Goal: Obtain resource: Download file/media

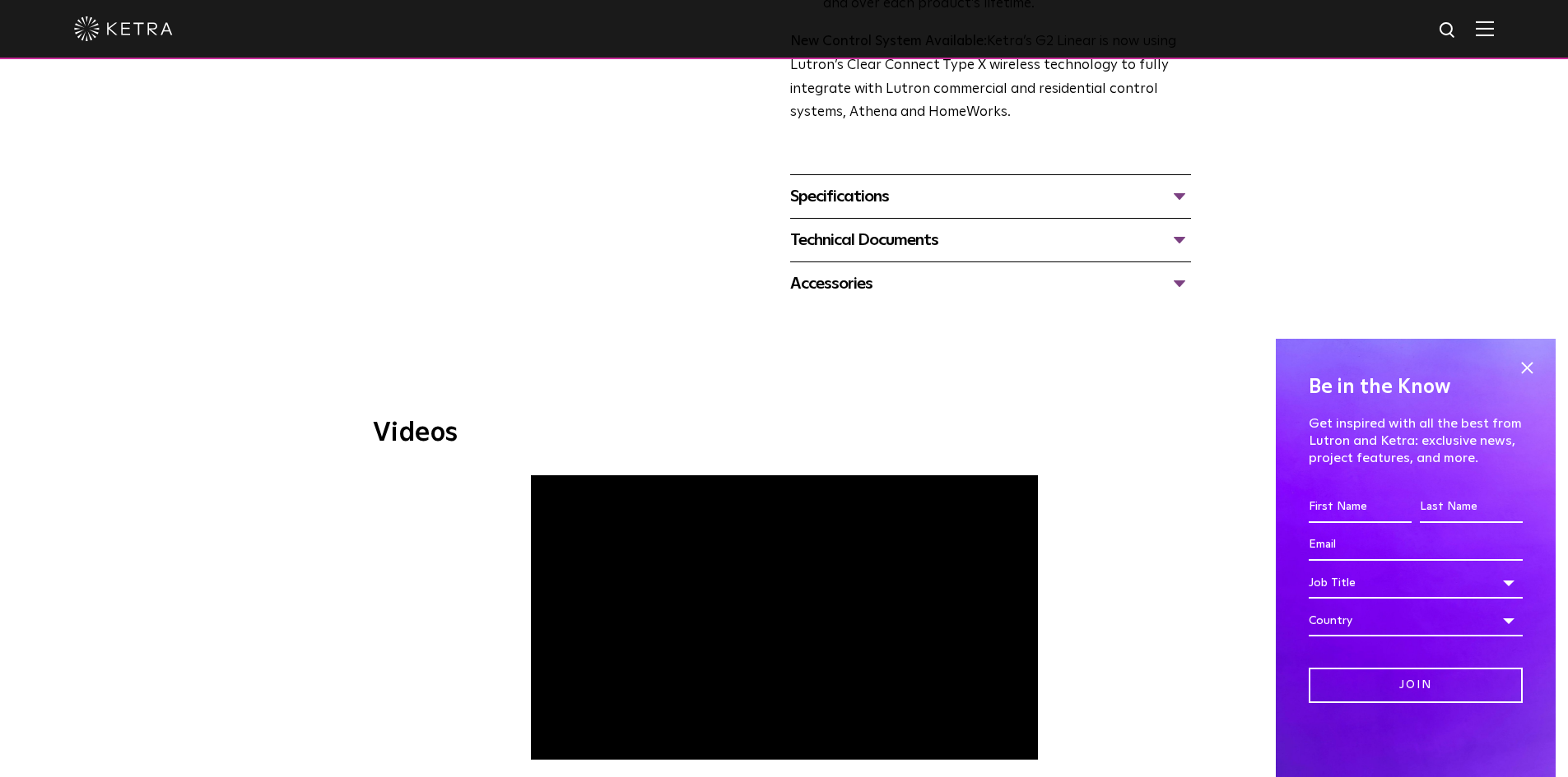
scroll to position [494, 0]
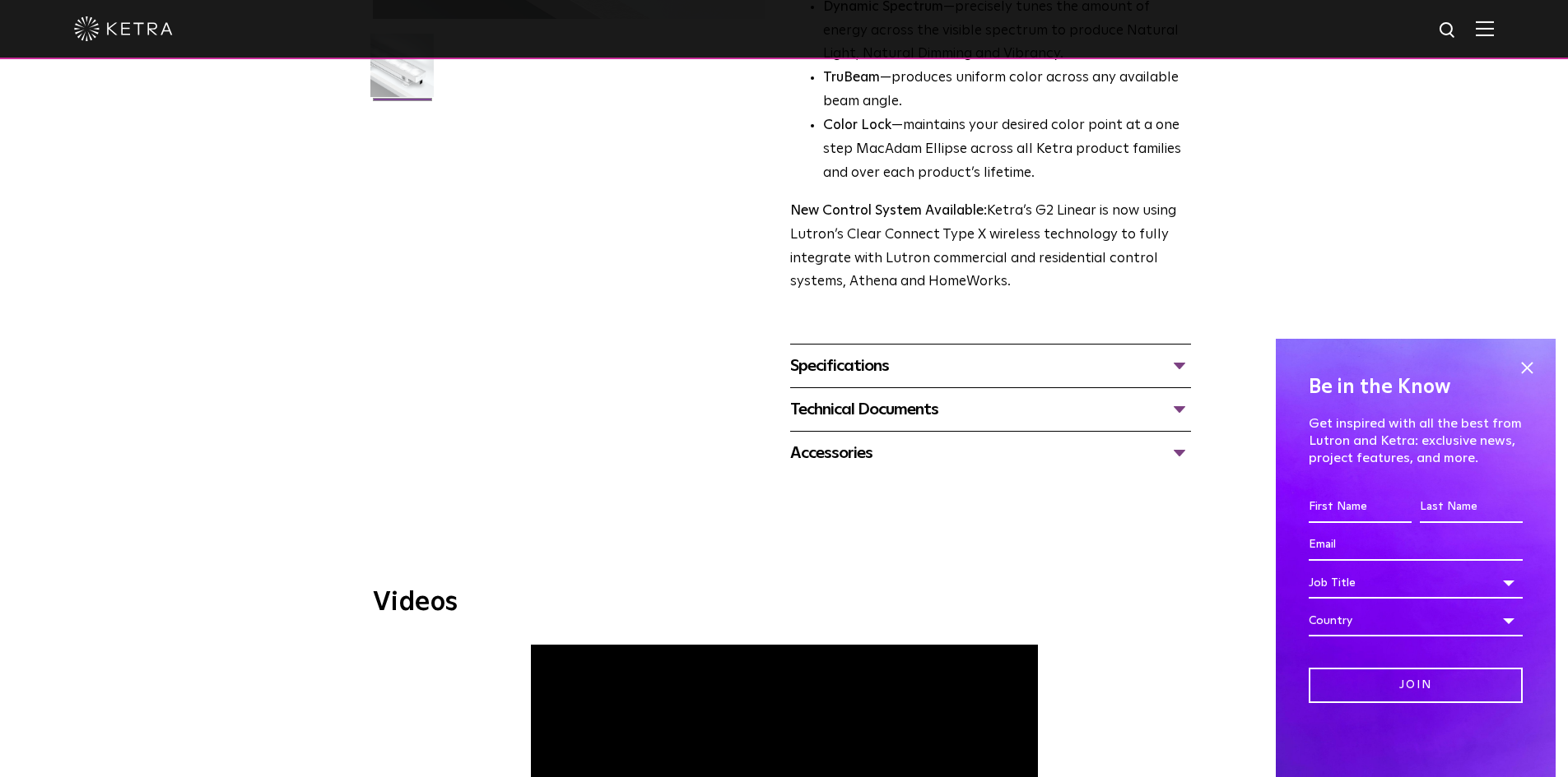
click at [951, 403] on div "Technical Documents" at bounding box center [990, 409] width 401 height 26
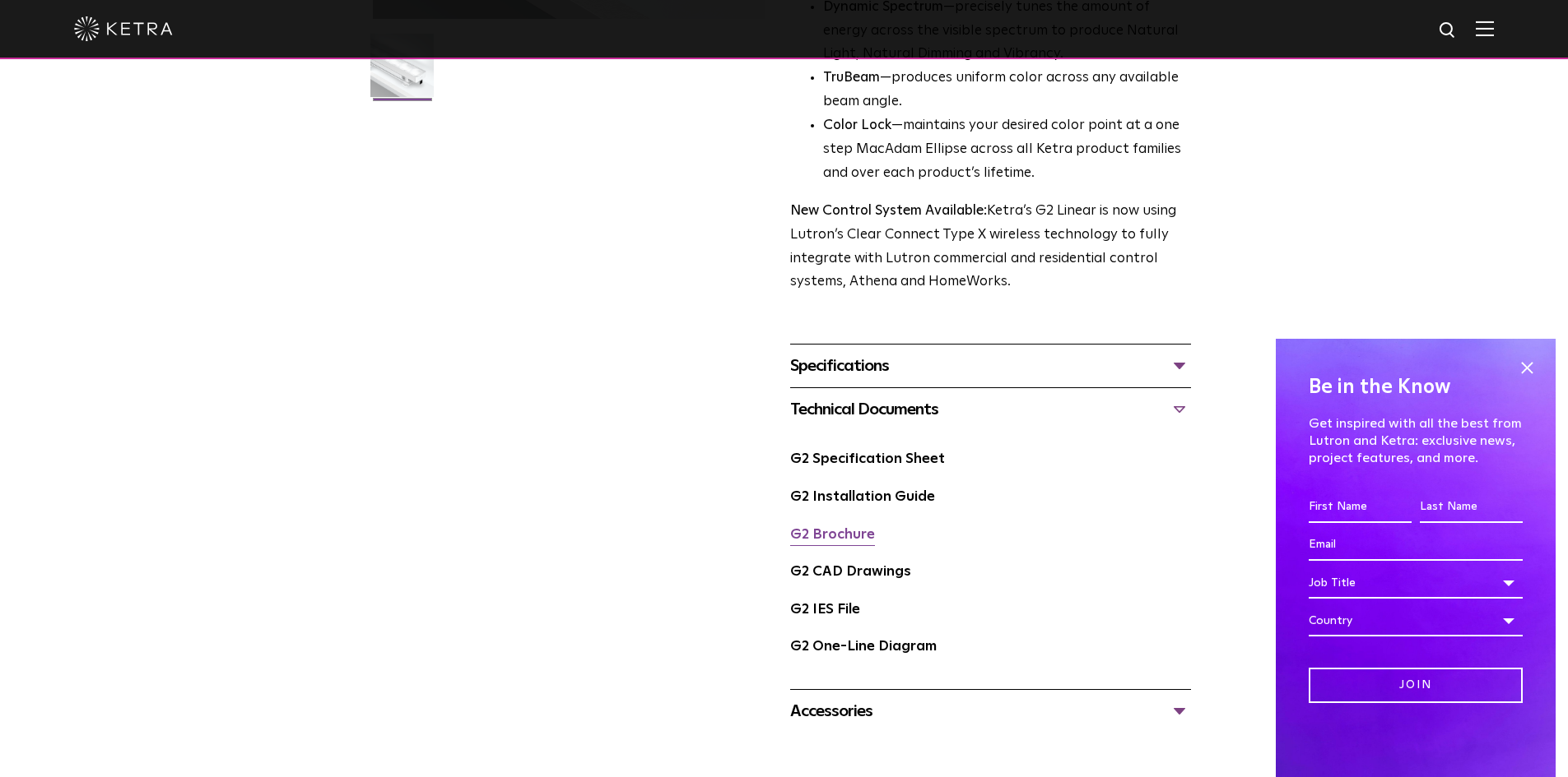
click at [857, 539] on link "G2 Brochure" at bounding box center [831, 534] width 85 height 14
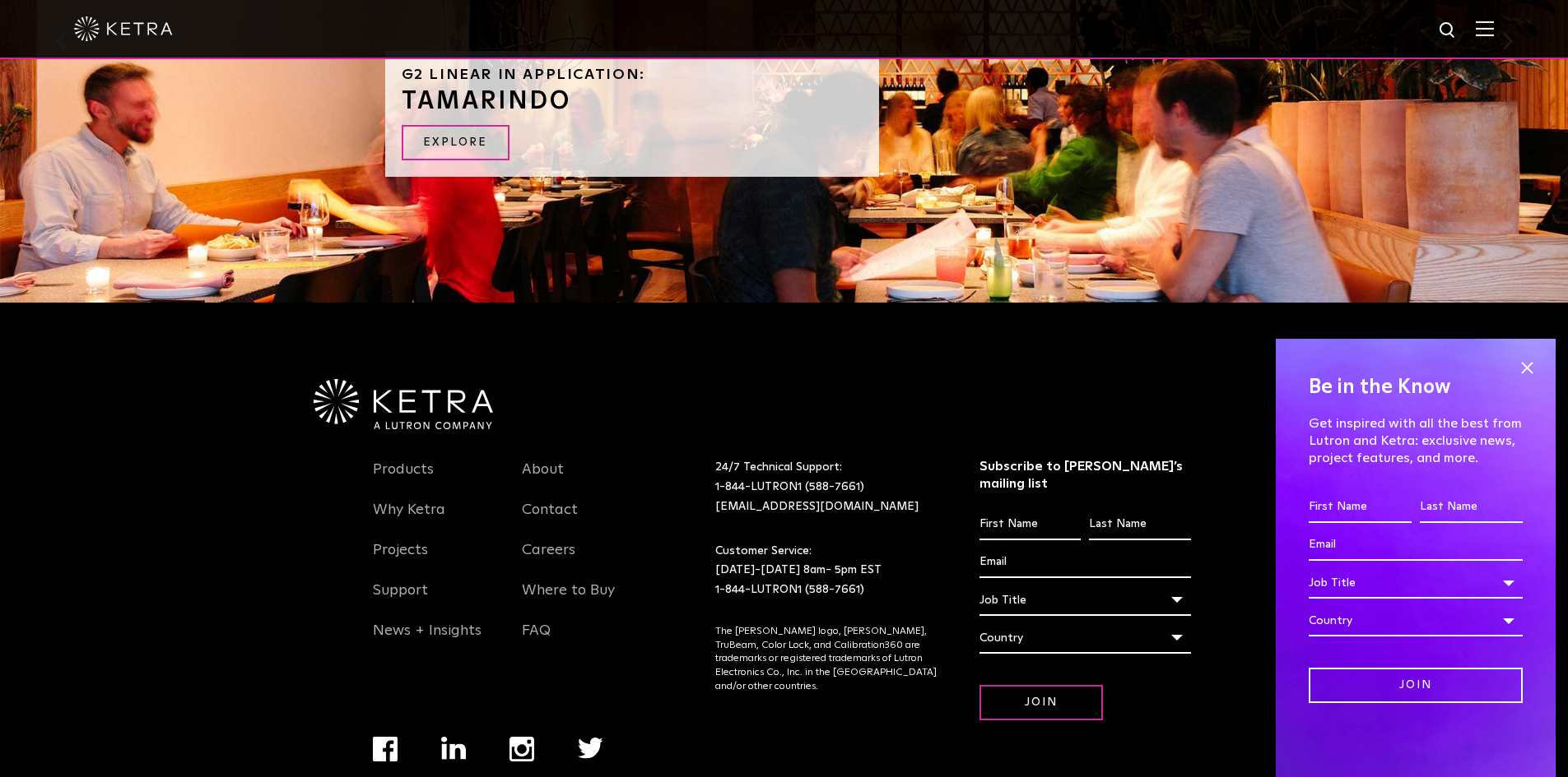
scroll to position [2128, 0]
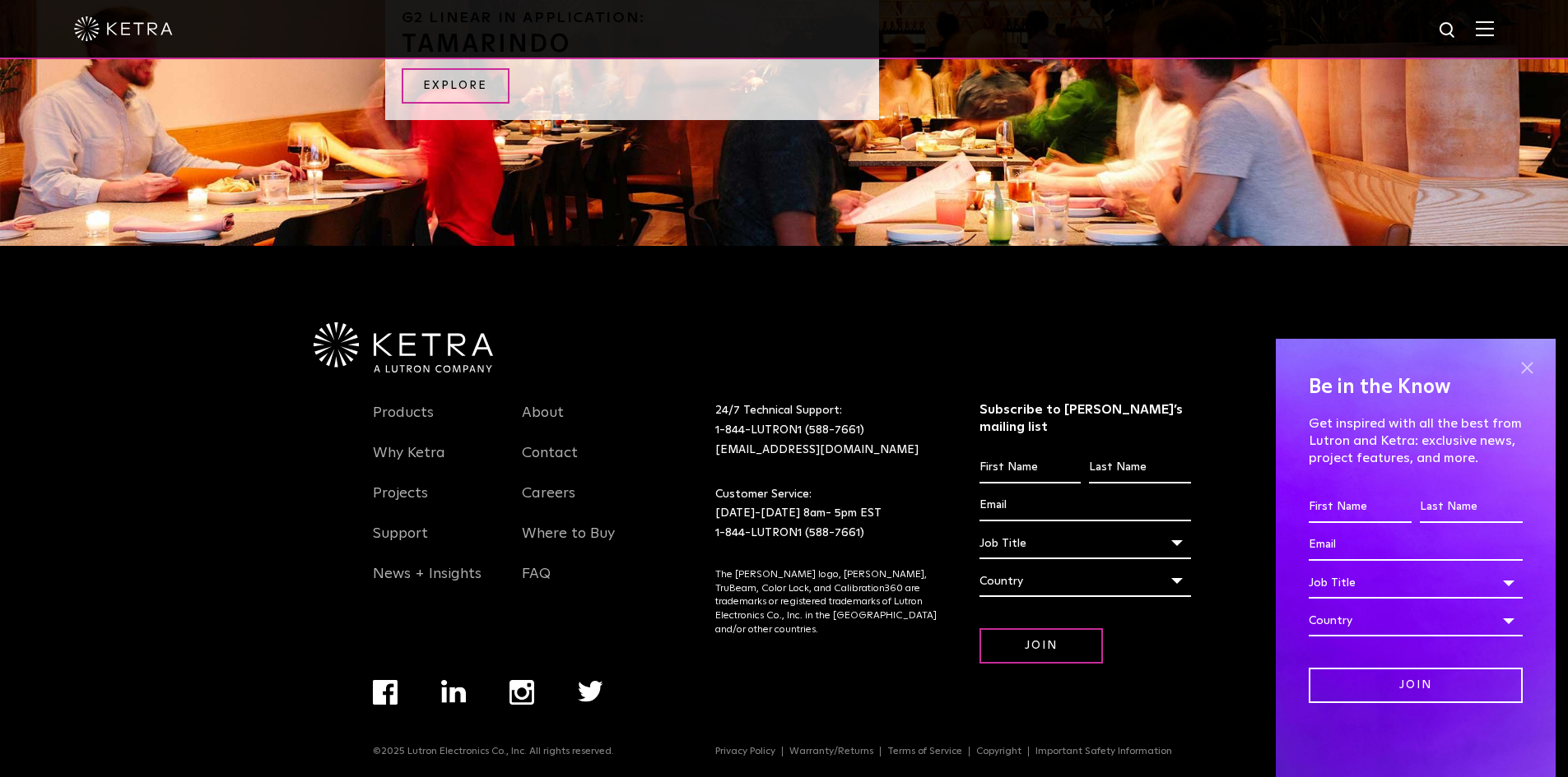
click at [1525, 371] on span at bounding box center [1526, 367] width 25 height 25
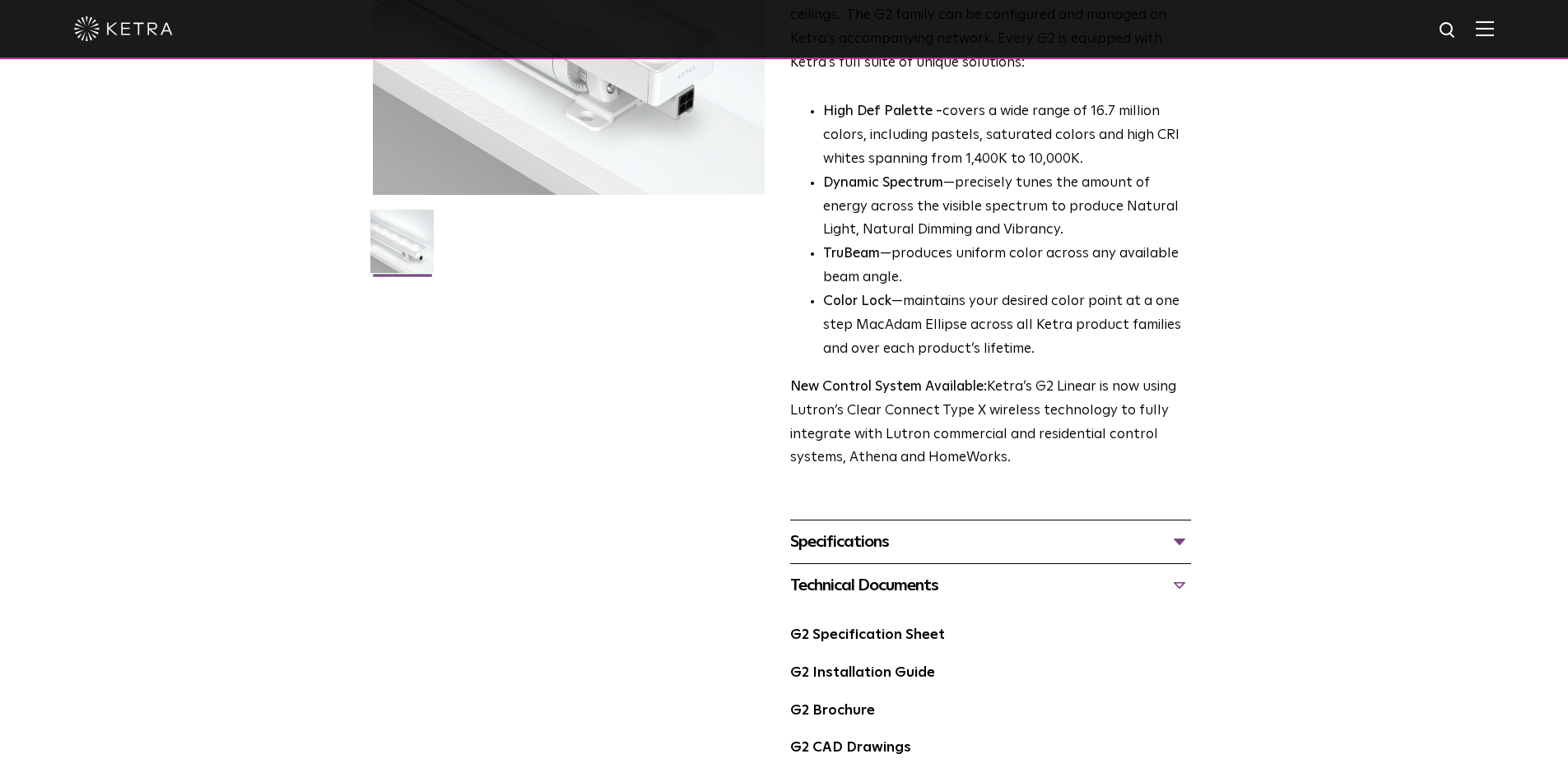
scroll to position [0, 0]
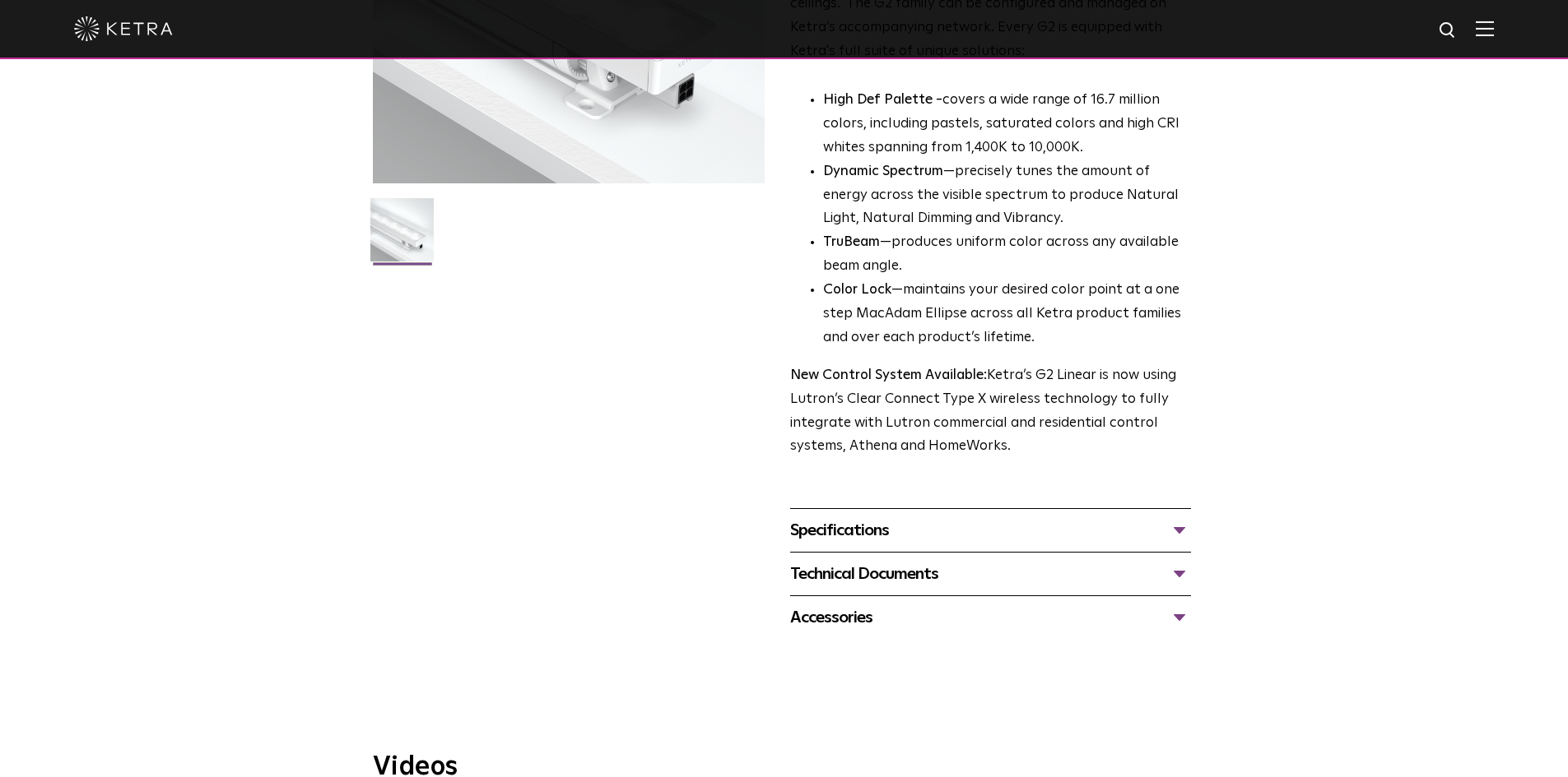
scroll to position [575, 0]
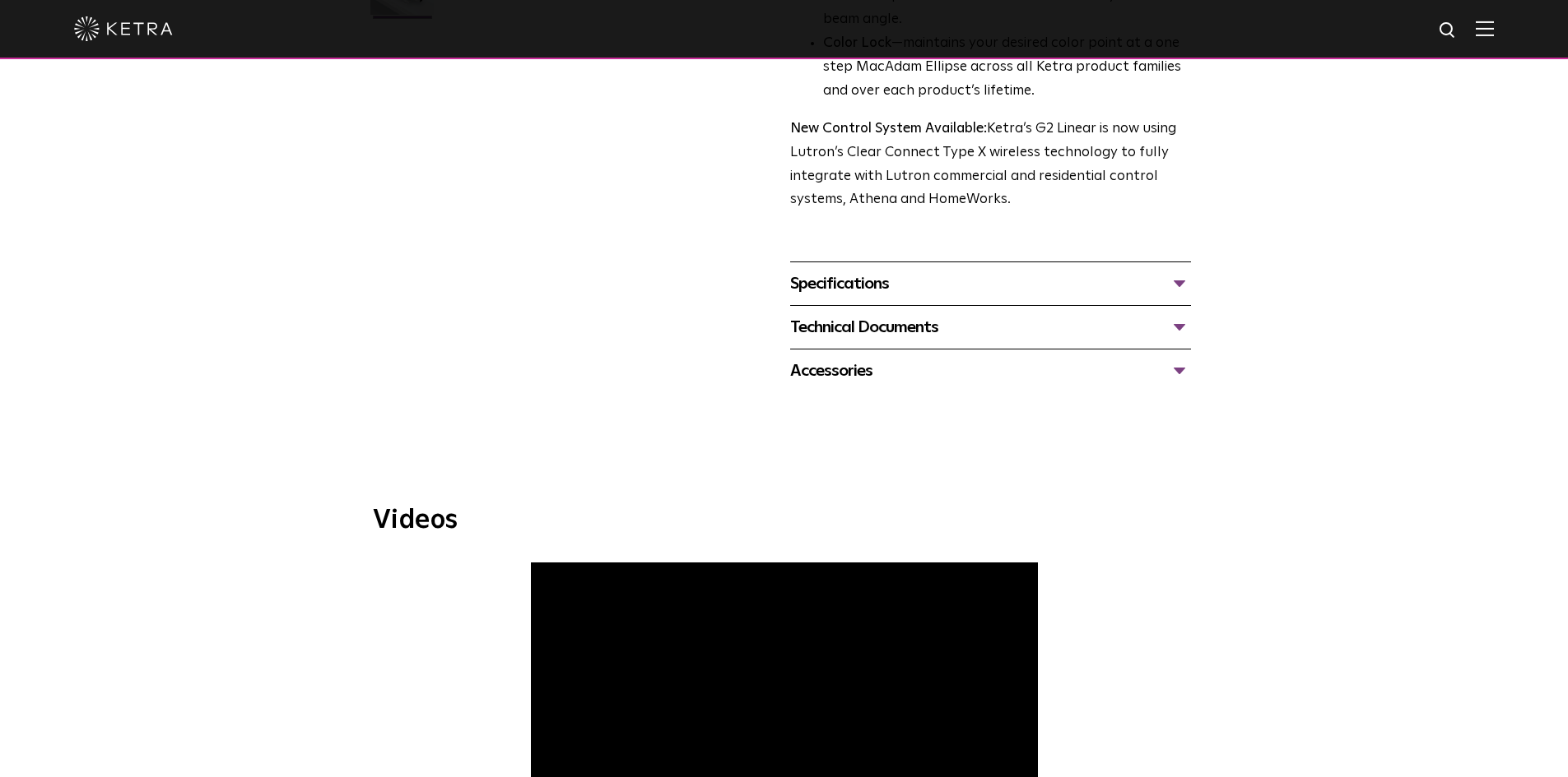
click at [930, 288] on div "Specifications" at bounding box center [990, 283] width 401 height 26
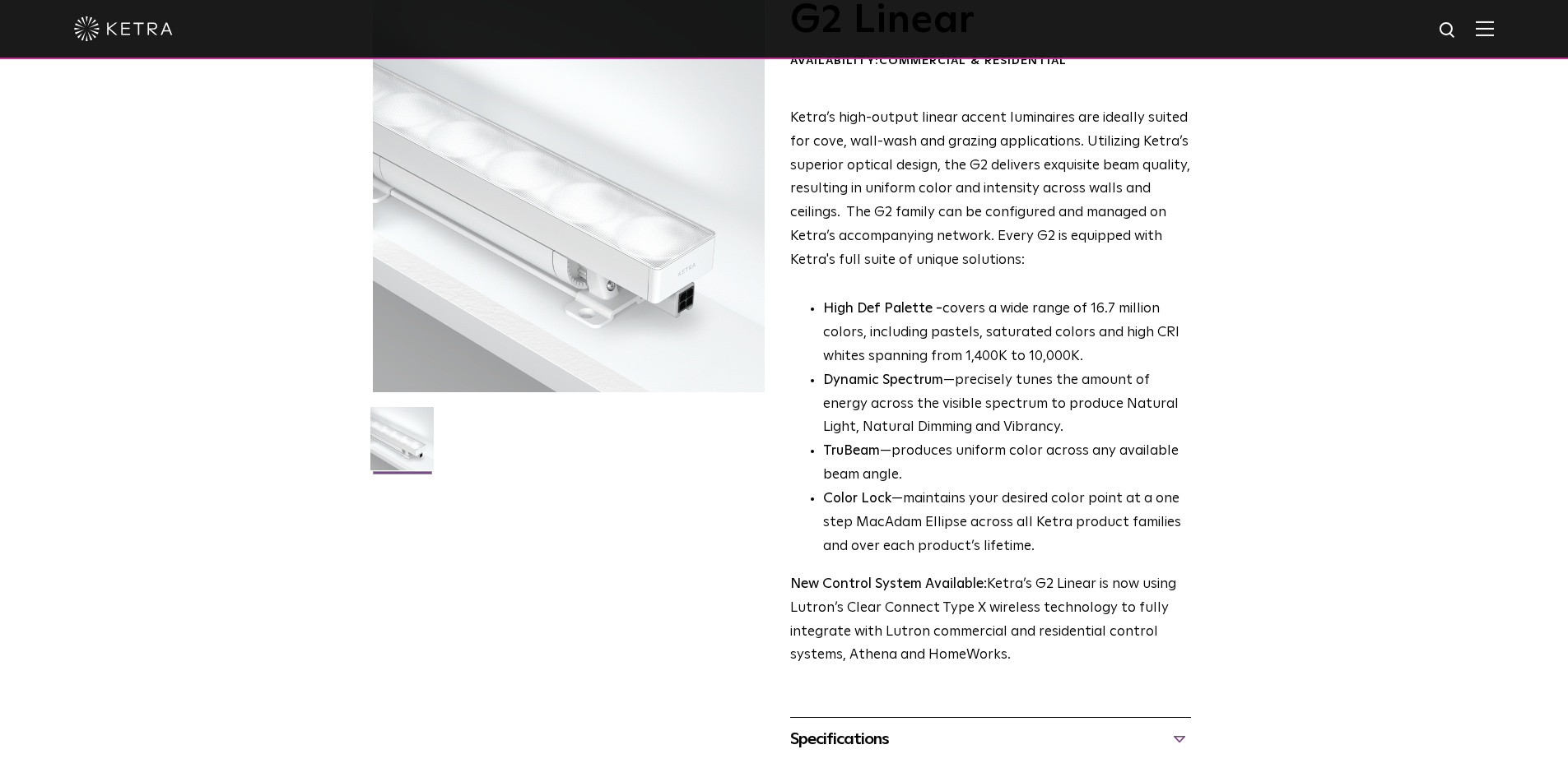
scroll to position [0, 0]
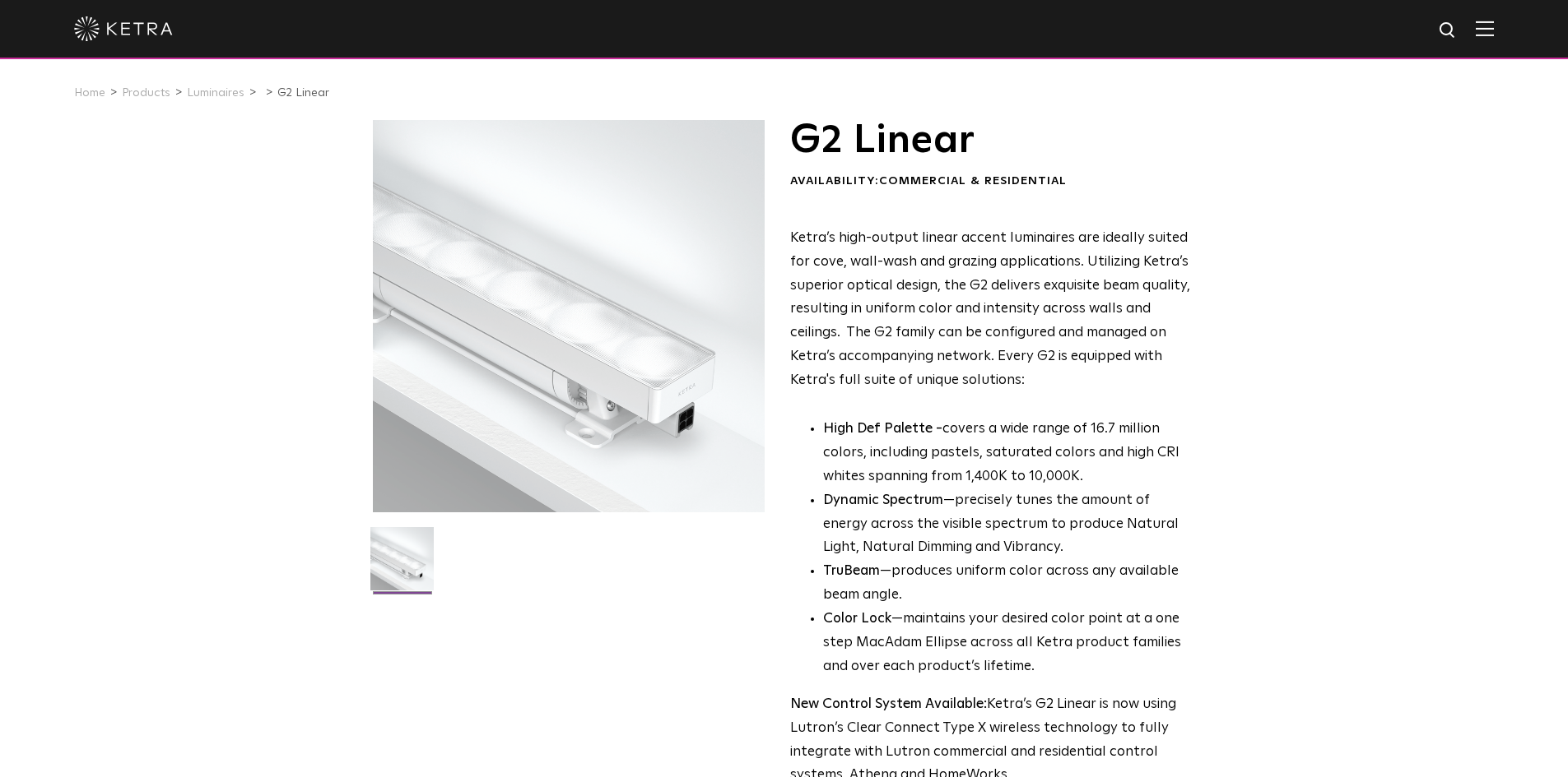
drag, startPoint x: 797, startPoint y: 145, endPoint x: 1024, endPoint y: 392, distance: 335.5
click at [1024, 392] on div "G2 Linear Availability: Commercial & Residential Ketra’s high-output linear acc…" at bounding box center [990, 454] width 401 height 668
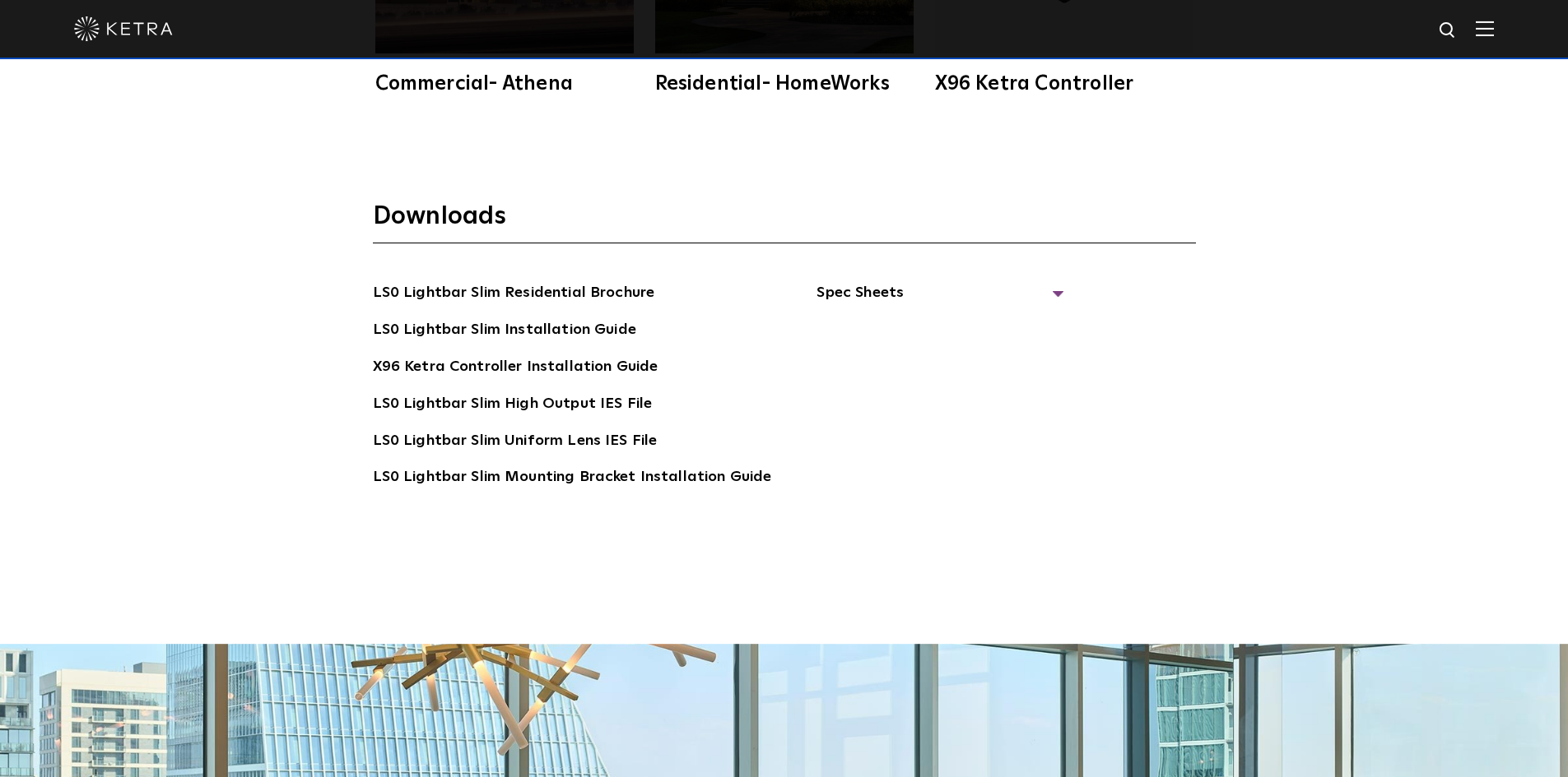
scroll to position [3271, 0]
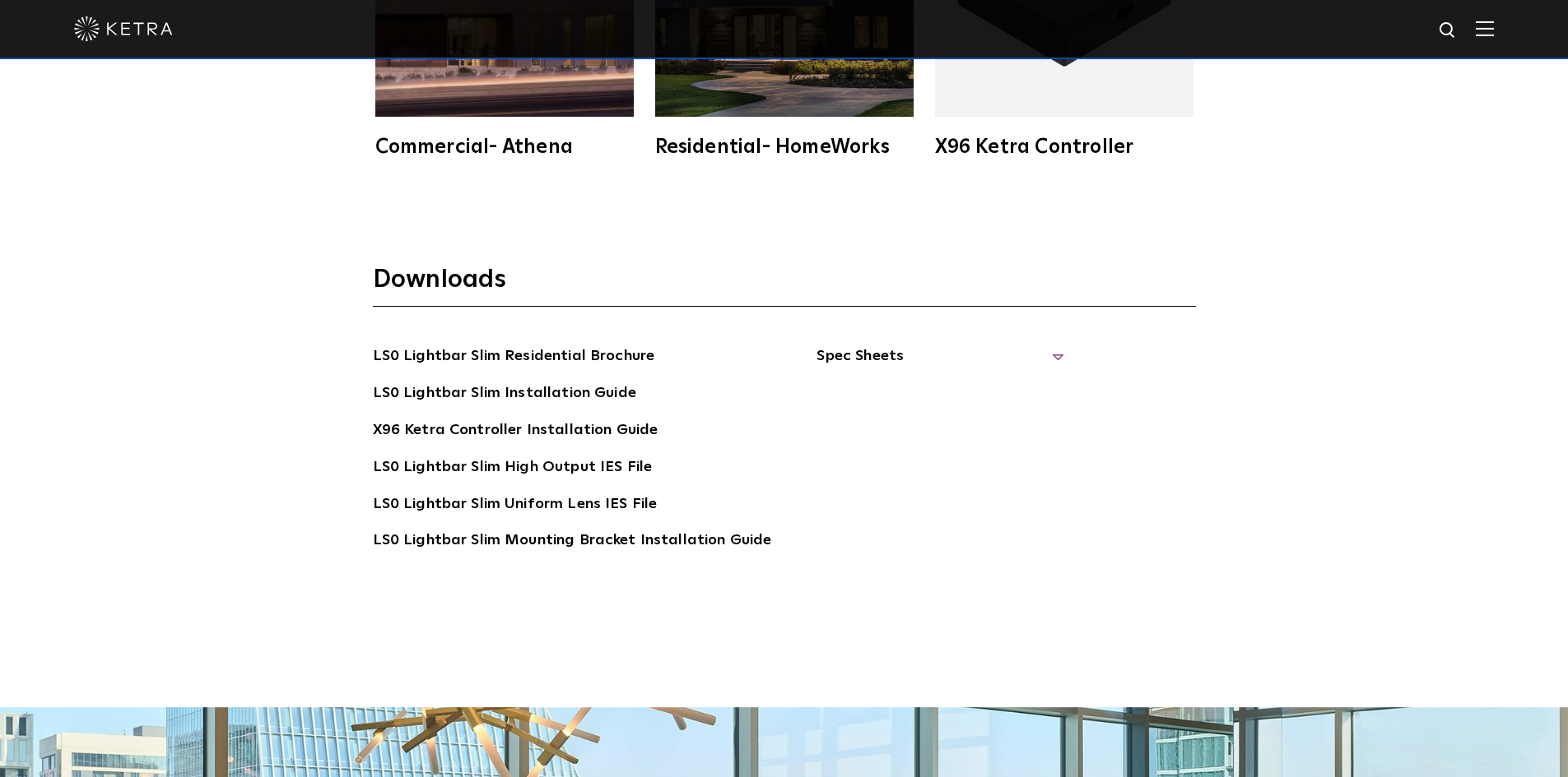
click at [895, 363] on span "Spec Sheets" at bounding box center [939, 362] width 246 height 36
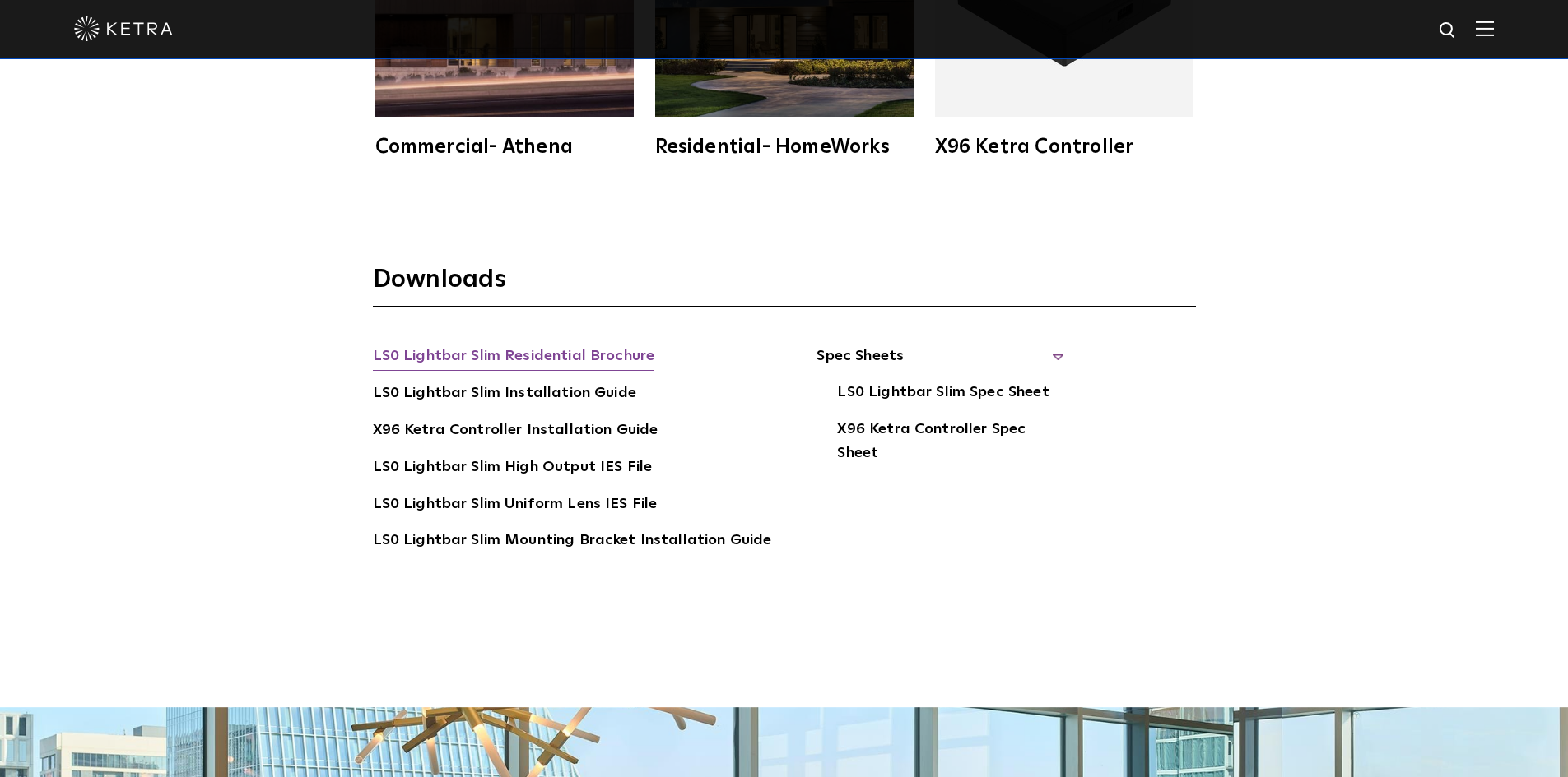
click at [540, 349] on link "LS0 Lightbar Slim Residential Brochure" at bounding box center [513, 358] width 282 height 26
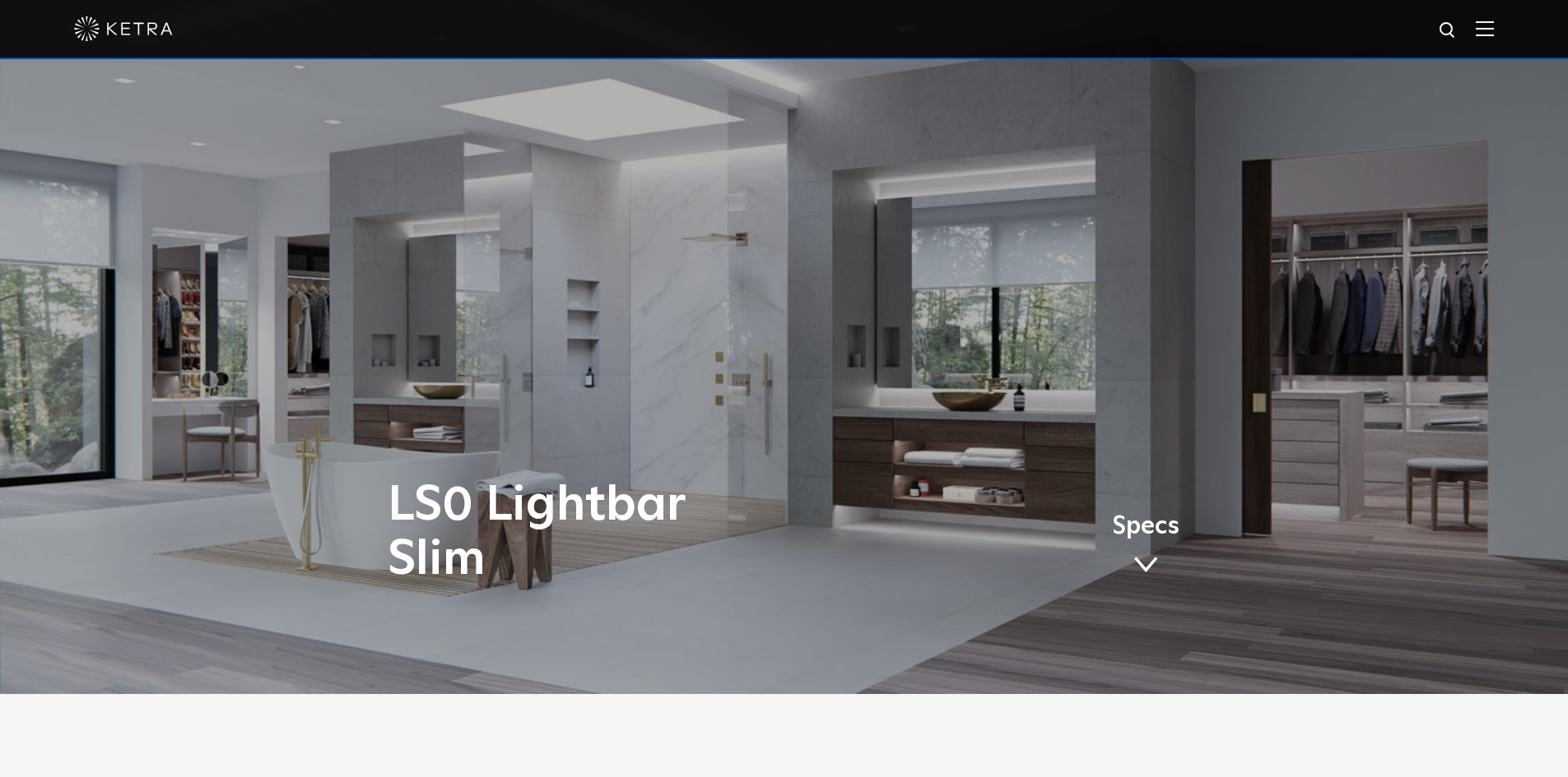
scroll to position [0, 0]
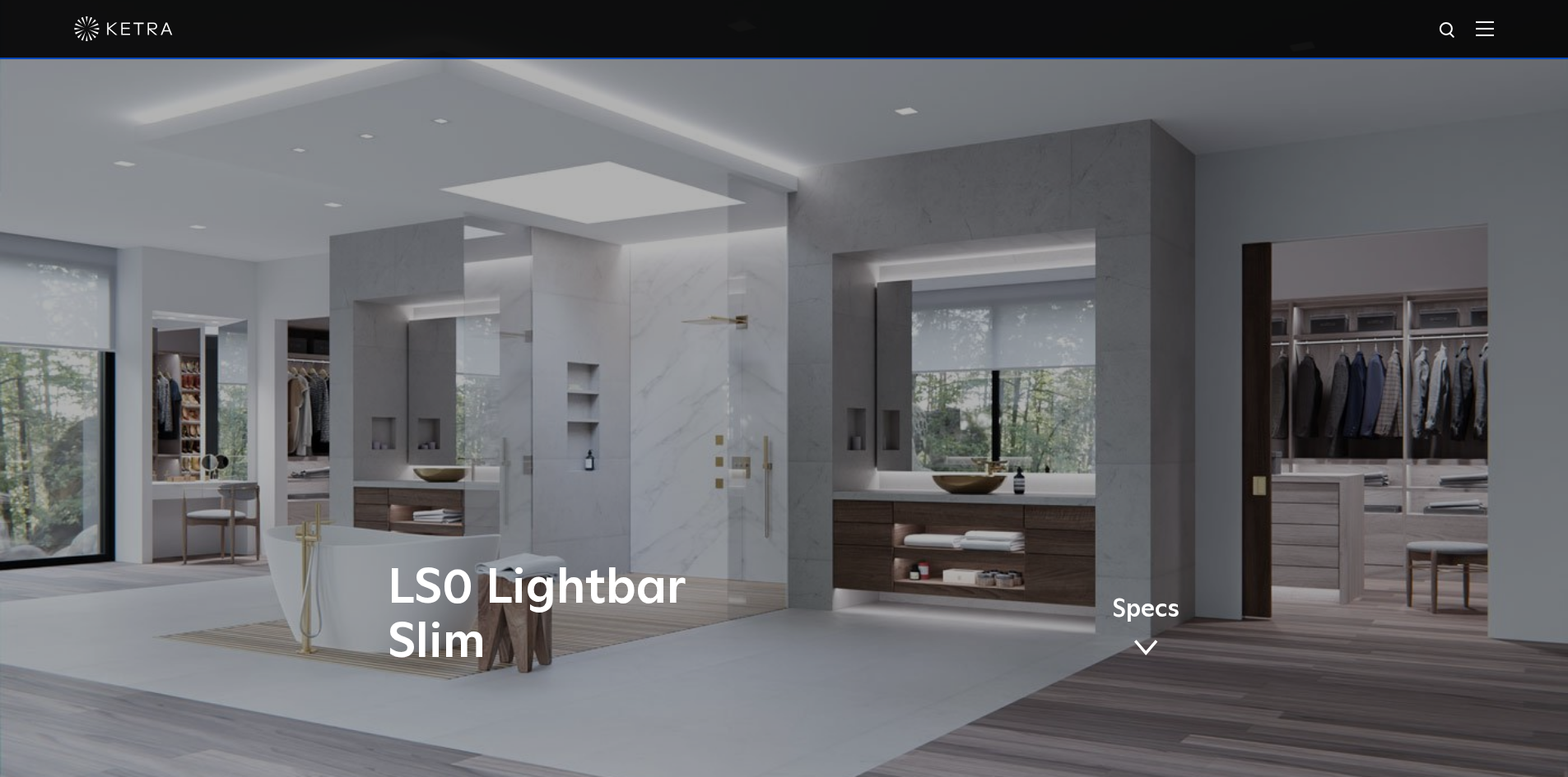
click at [139, 25] on img at bounding box center [124, 29] width 99 height 25
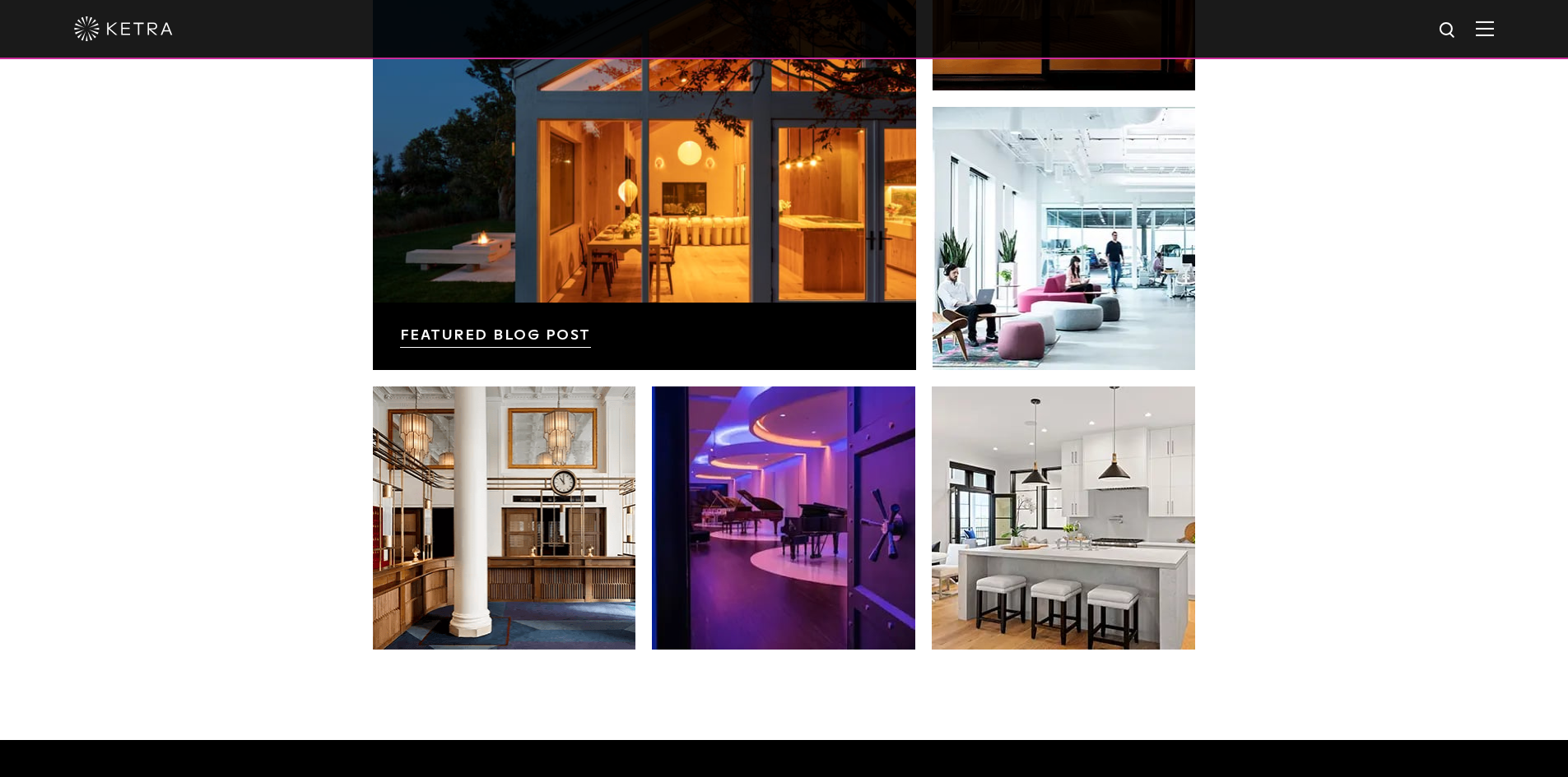
scroll to position [2472, 0]
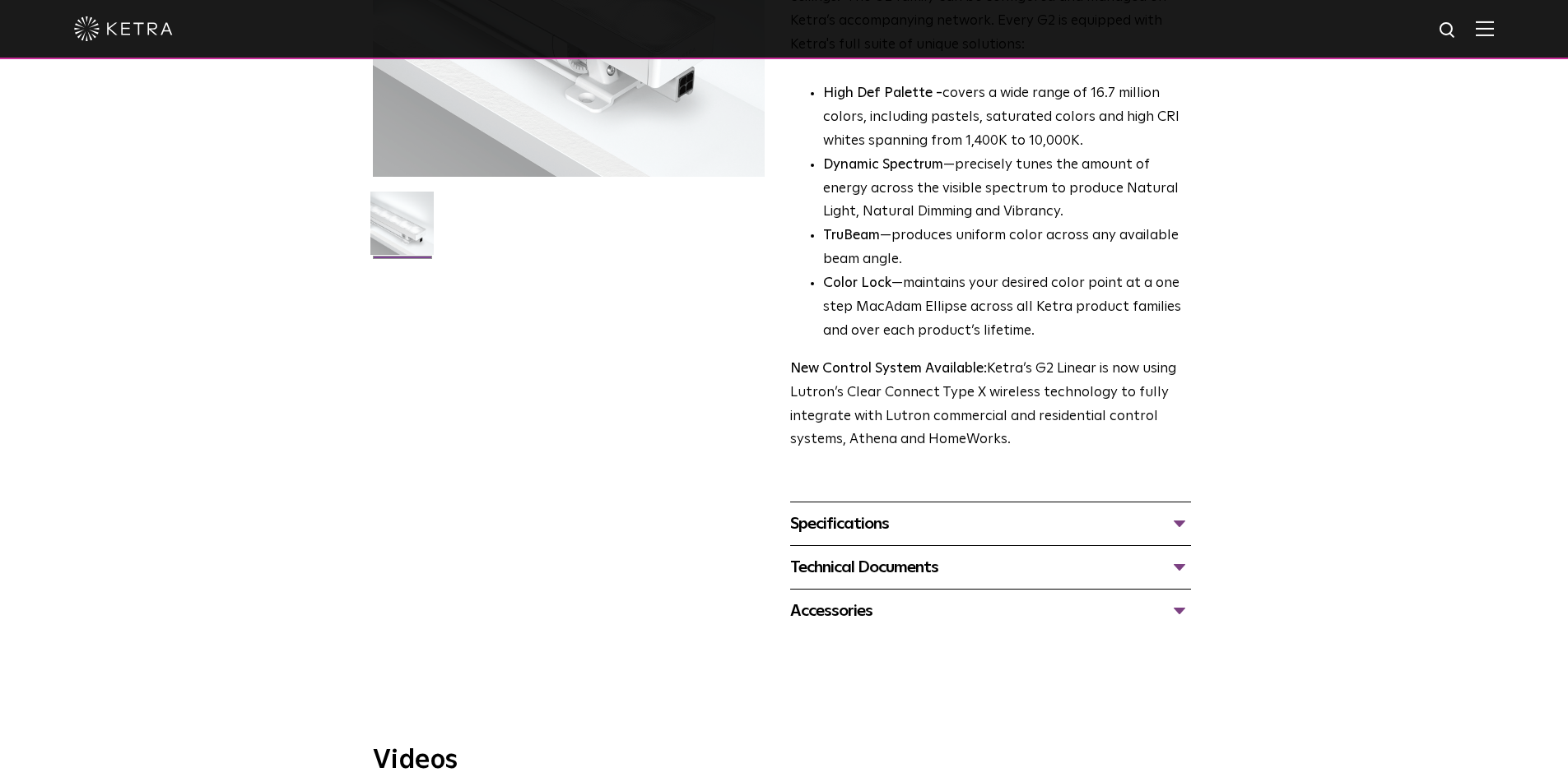
scroll to position [494, 0]
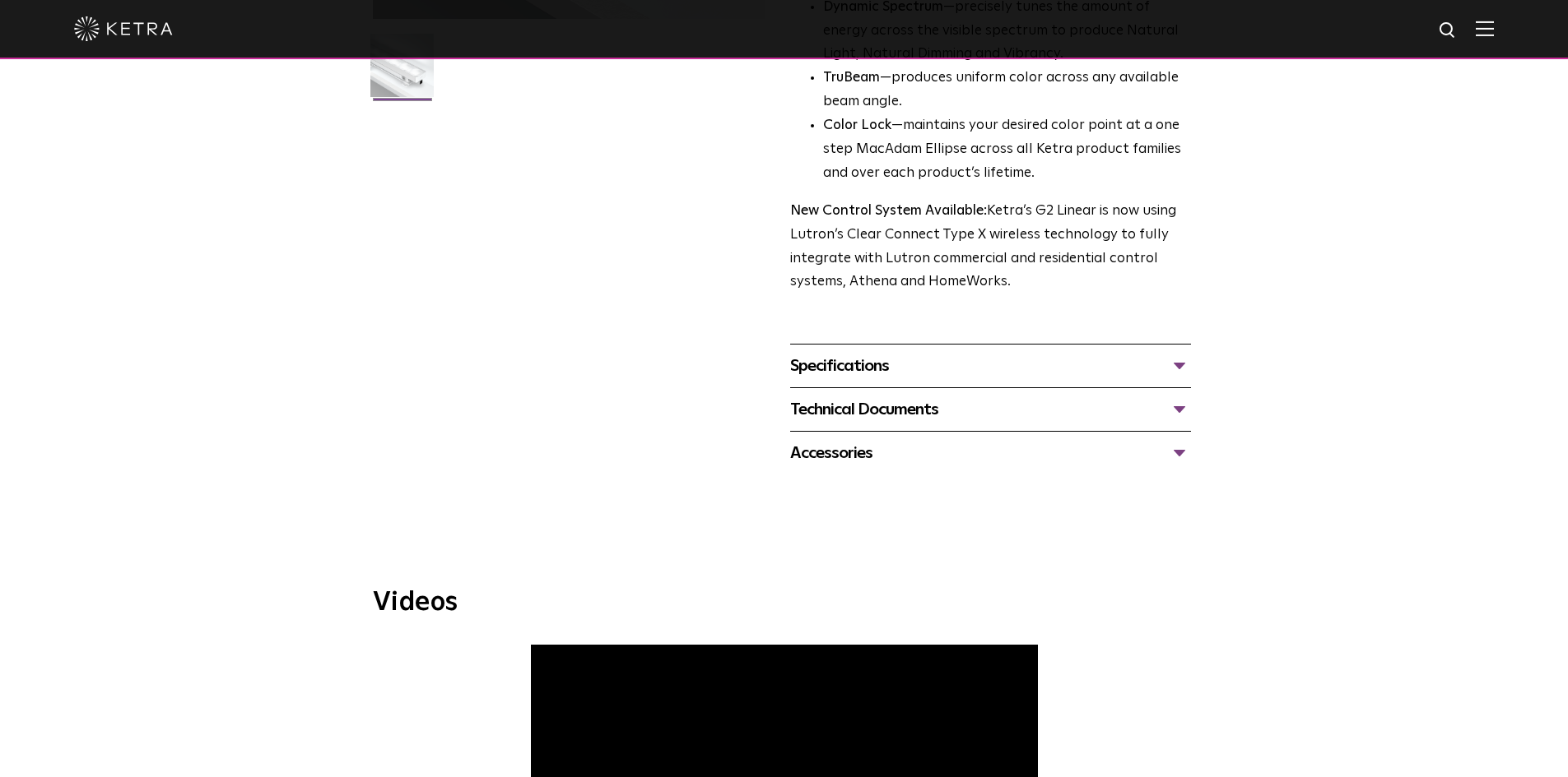
click at [841, 363] on div "Specifications" at bounding box center [990, 366] width 401 height 26
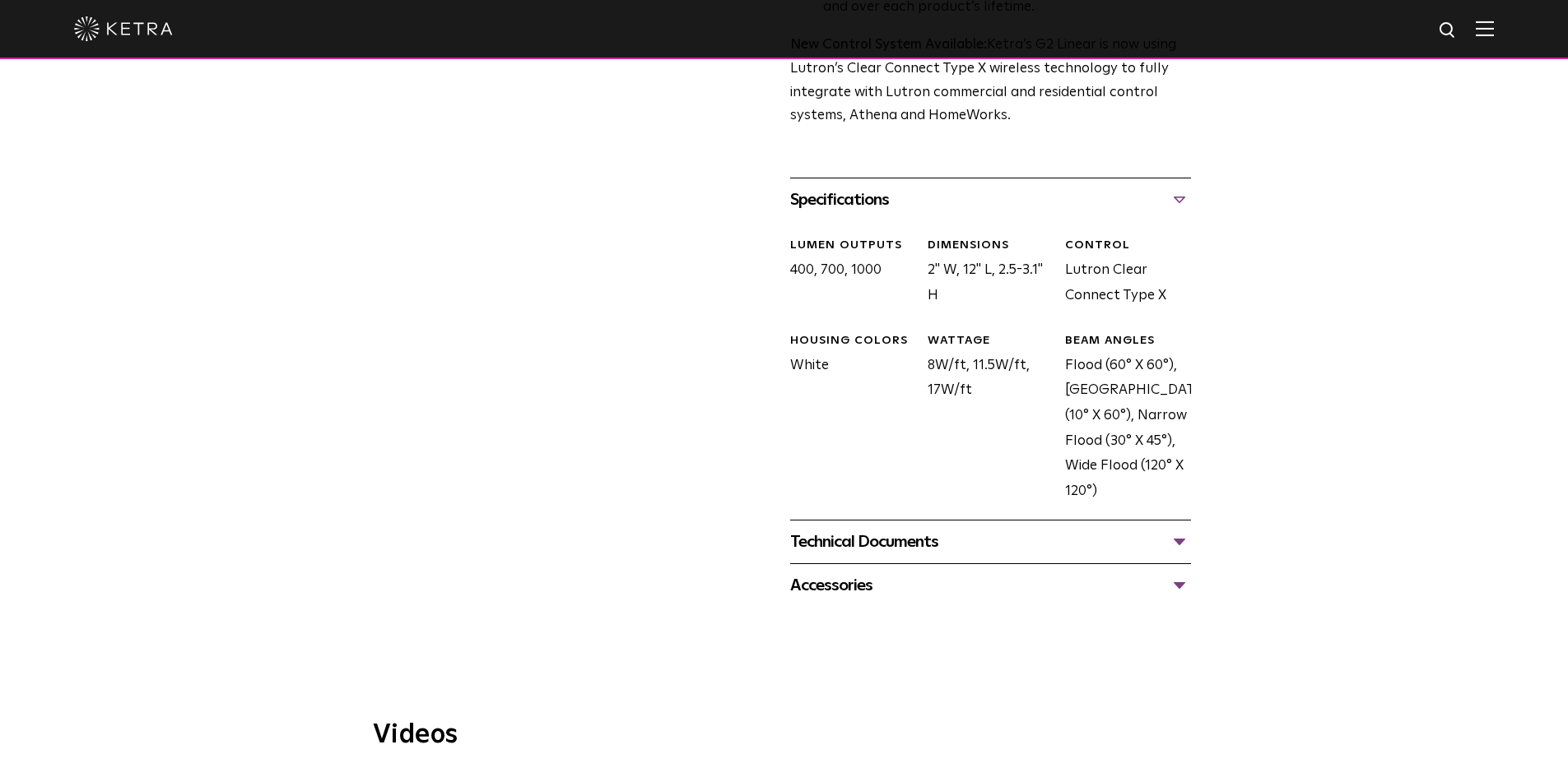
scroll to position [823, 0]
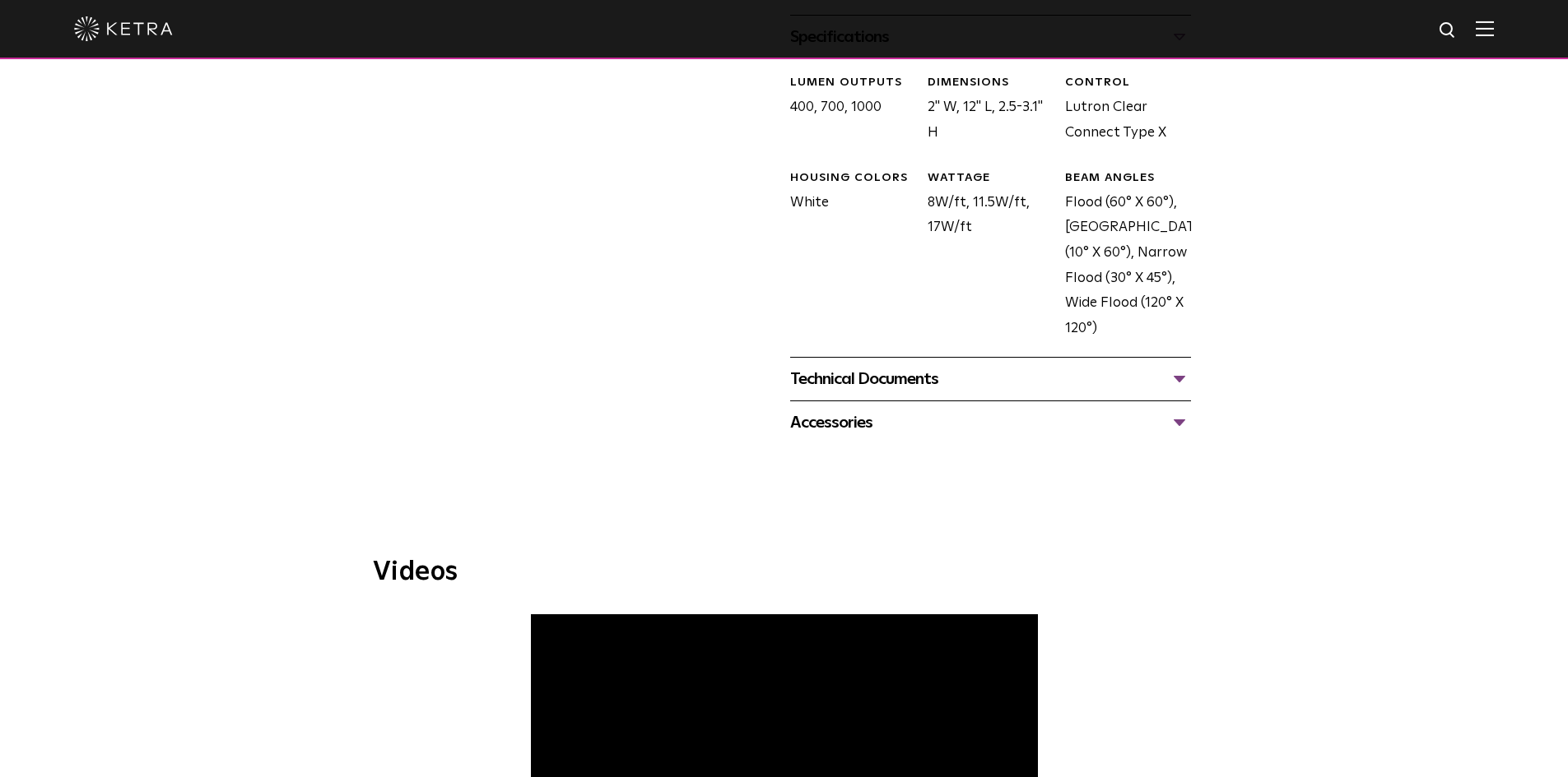
click at [968, 386] on div "Technical Documents" at bounding box center [990, 379] width 401 height 26
